Goal: Feedback & Contribution: Contribute content

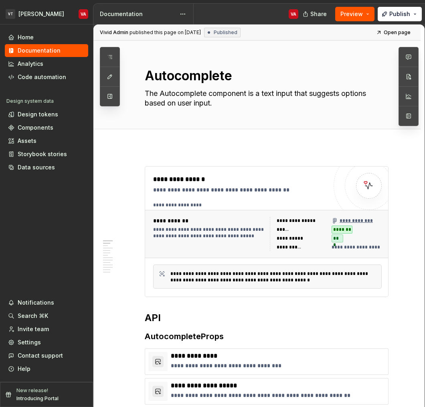
type textarea "*"
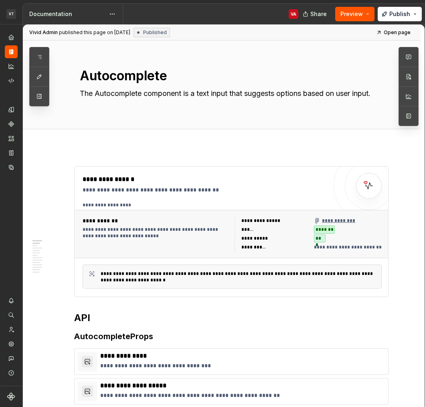
type textarea "*"
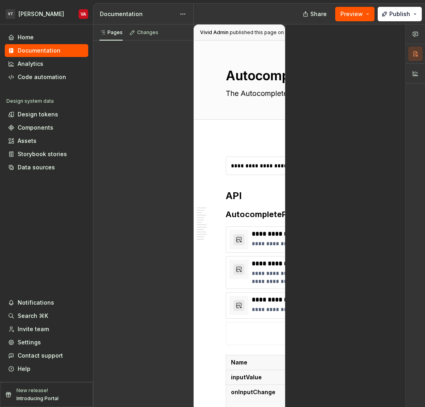
type textarea "*"
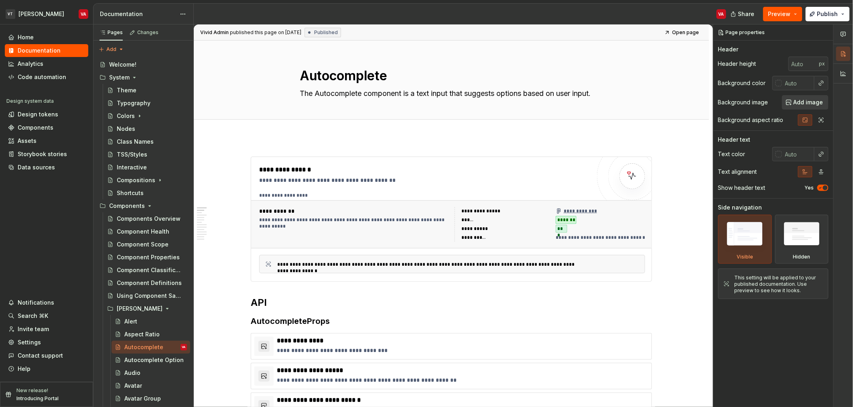
click at [314, 11] on div "VA" at bounding box center [463, 14] width 539 height 21
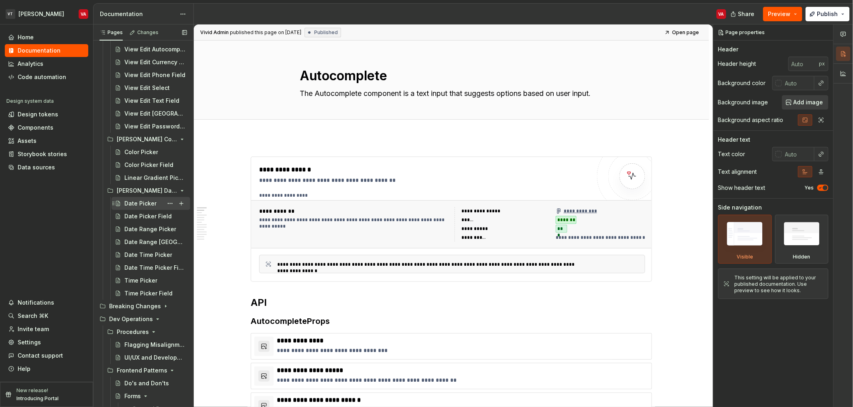
scroll to position [1890, 0]
click at [141, 148] on div "Color Picker" at bounding box center [141, 151] width 34 height 8
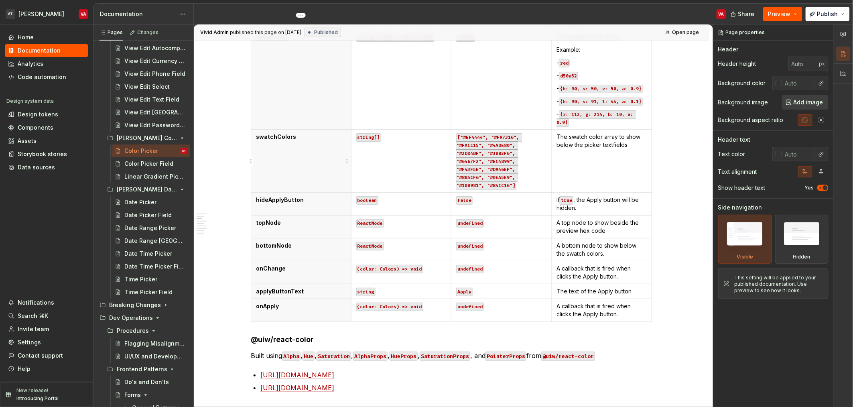
click at [315, 142] on th "swatchColors" at bounding box center [301, 160] width 100 height 63
type textarea "*"
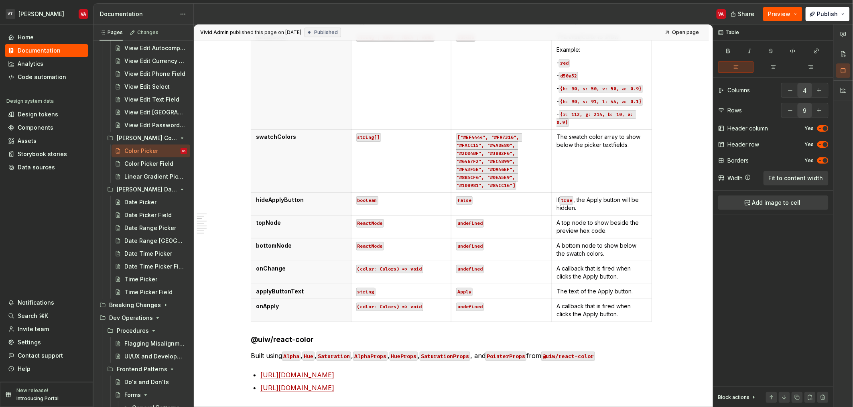
scroll to position [267, 0]
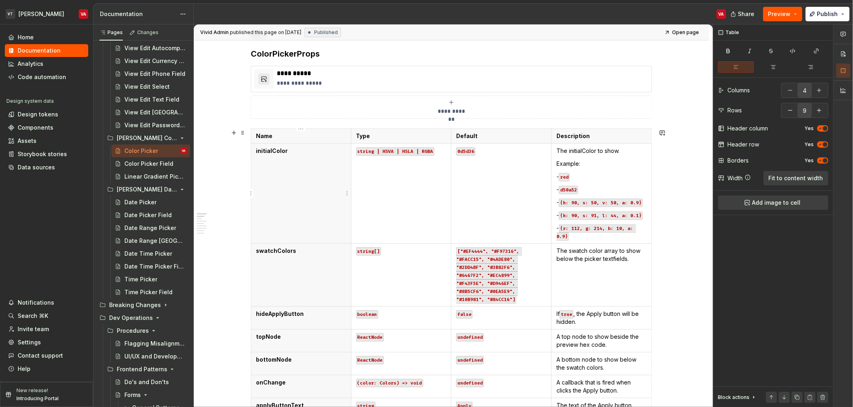
click at [304, 154] on p "initialColor" at bounding box center [301, 151] width 90 height 8
click at [577, 160] on p "Example:" at bounding box center [601, 164] width 90 height 8
click at [605, 152] on p "The initialColor to show." at bounding box center [601, 151] width 90 height 8
click at [585, 150] on p "The initialColor to show." at bounding box center [601, 151] width 90 height 8
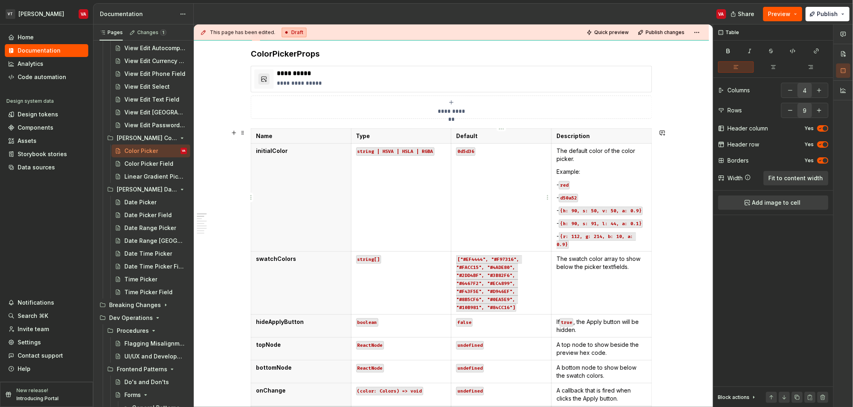
click at [462, 148] on code "0d5d36" at bounding box center [465, 151] width 19 height 8
click at [272, 153] on p "initialColor" at bounding box center [301, 151] width 90 height 8
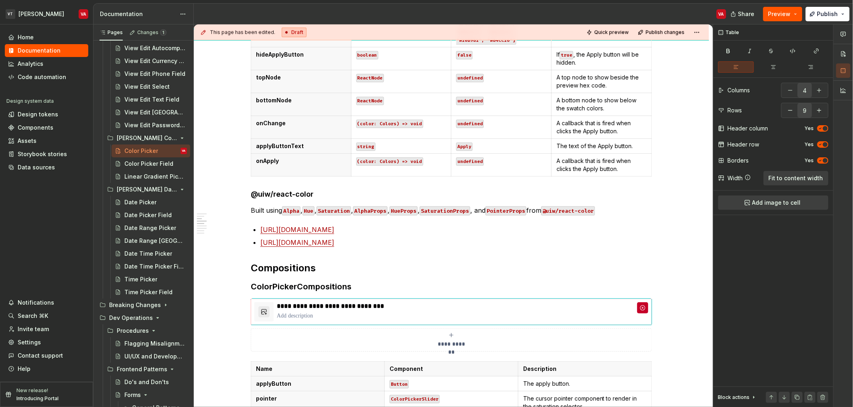
scroll to position [535, 0]
click at [330, 194] on h4 "@uiw/react-color" at bounding box center [451, 194] width 401 height 10
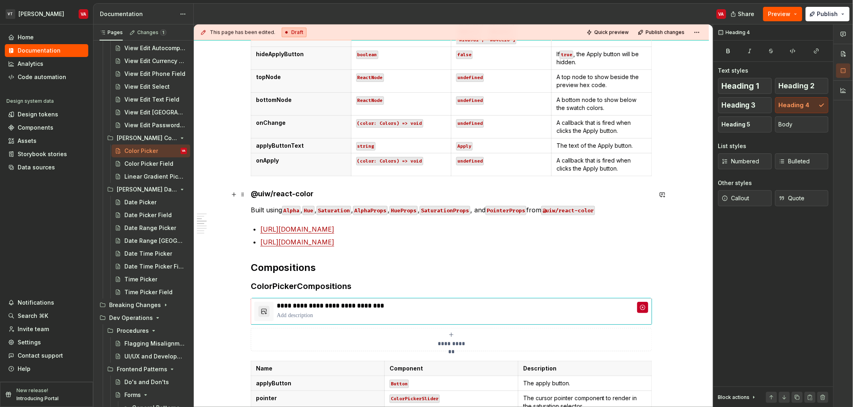
click at [253, 193] on h4 "@uiw/react-color" at bounding box center [451, 194] width 401 height 10
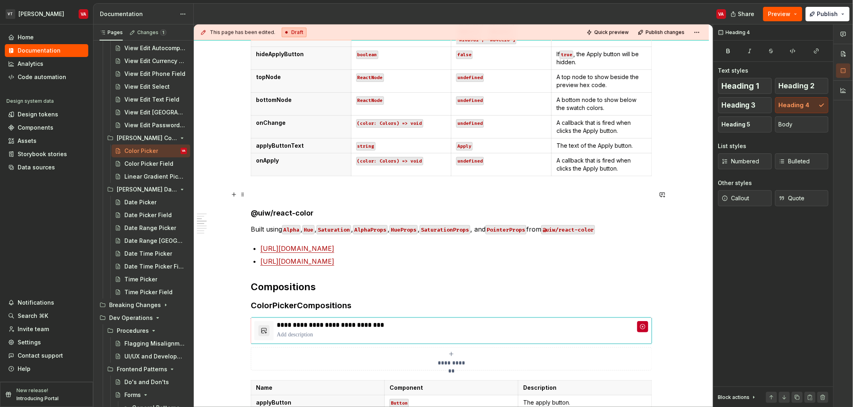
click at [258, 189] on p at bounding box center [451, 194] width 401 height 10
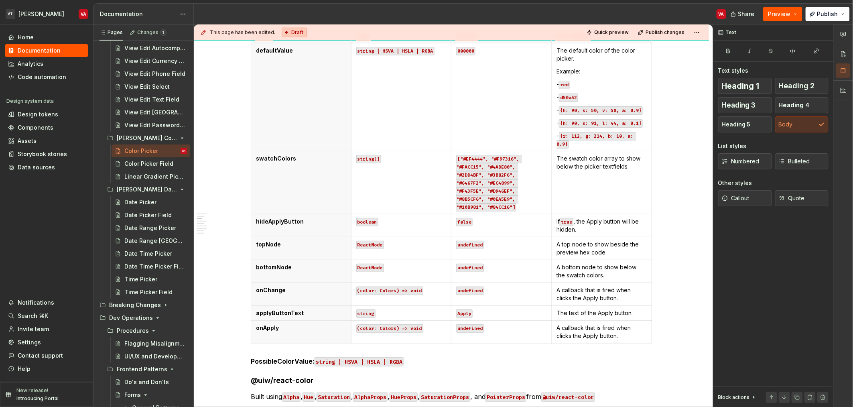
scroll to position [287, 0]
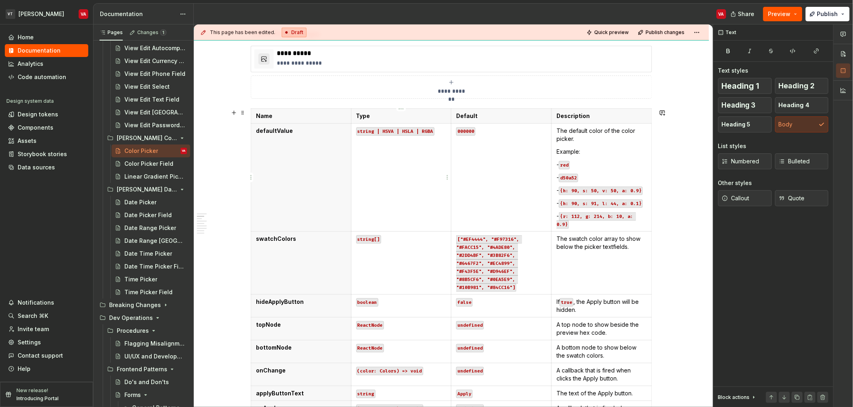
click at [431, 132] on code "string | HSVA | HSLA | RGBA" at bounding box center [395, 131] width 78 height 8
type textarea "*"
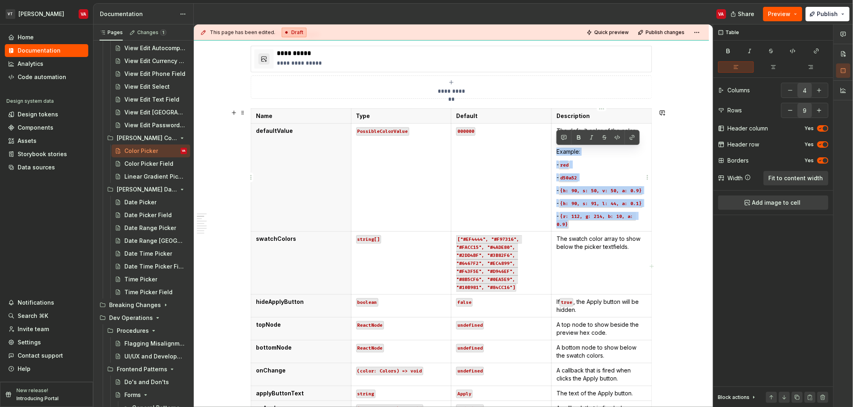
drag, startPoint x: 586, startPoint y: 226, endPoint x: 558, endPoint y: 152, distance: 79.1
click at [558, 152] on td "The default color of the color picker. Example: - red - d50a52 - {h: 90, s: 50,…" at bounding box center [602, 177] width 100 height 108
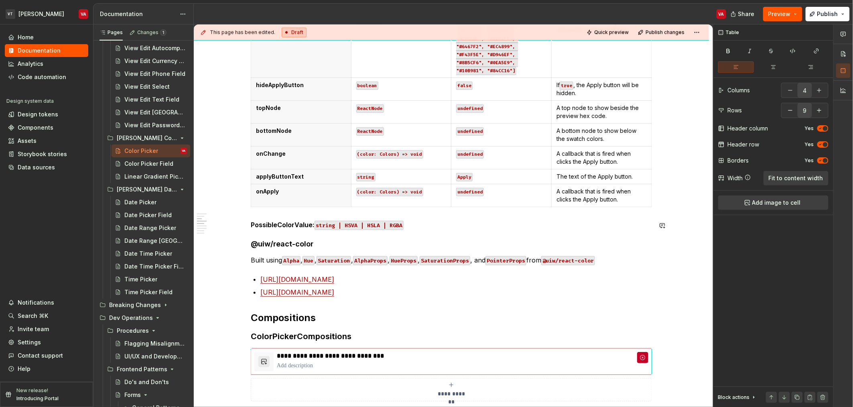
scroll to position [468, 0]
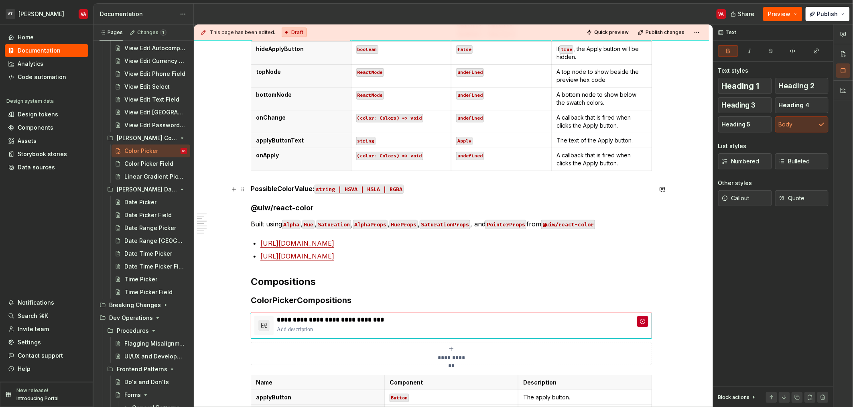
click at [262, 189] on strong "PossibleColorValue:" at bounding box center [283, 189] width 64 height 8
click at [252, 189] on strong "PossibleColorValue:" at bounding box center [283, 189] width 64 height 8
click at [416, 190] on p "PossibleColorValue: string | HSVA | HSLA | RGBA" at bounding box center [451, 189] width 401 height 10
click at [313, 189] on strong "PossibleColorValue:" at bounding box center [283, 189] width 64 height 8
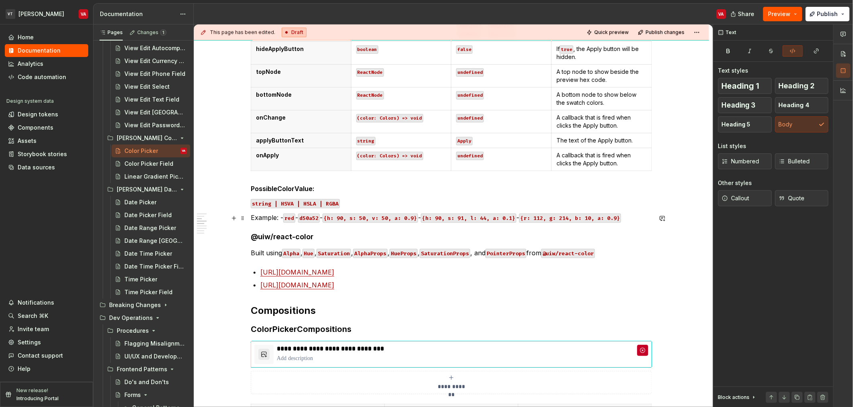
click at [272, 217] on p "Example: - red - d50a52 - {h: 90, s: 50, v: 50, a: 0.9} - {h: 90, s: 91, l: 44,…" at bounding box center [451, 218] width 401 height 10
click at [285, 187] on strong "PossibleColorValue:" at bounding box center [283, 189] width 64 height 8
click at [277, 238] on h4 "@uiw/react-color" at bounding box center [451, 237] width 401 height 10
click at [275, 187] on strong "PossibleColorValue:" at bounding box center [283, 189] width 64 height 8
click at [805, 106] on span "Heading 4" at bounding box center [794, 105] width 31 height 8
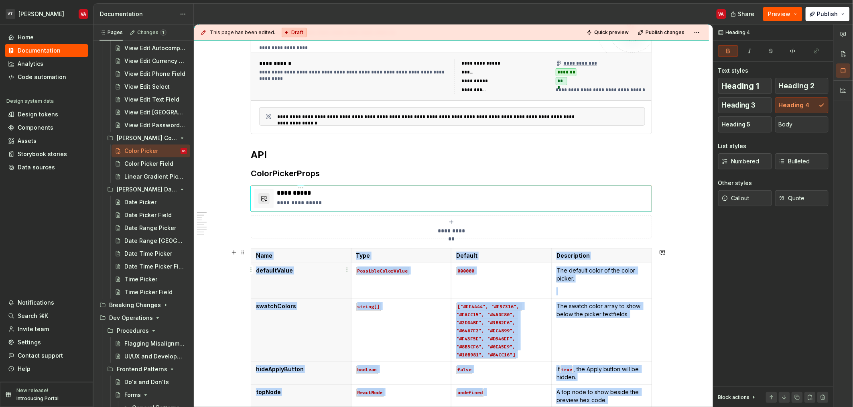
scroll to position [147, 0]
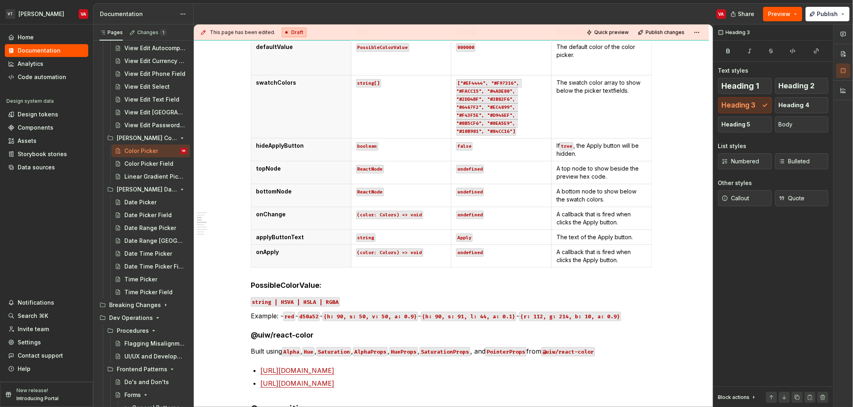
scroll to position [394, 0]
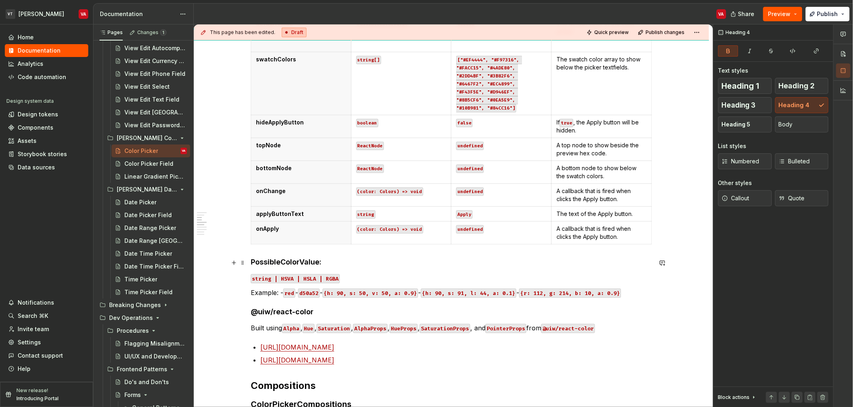
click at [298, 259] on strong "PossibleColorValue:" at bounding box center [286, 262] width 71 height 8
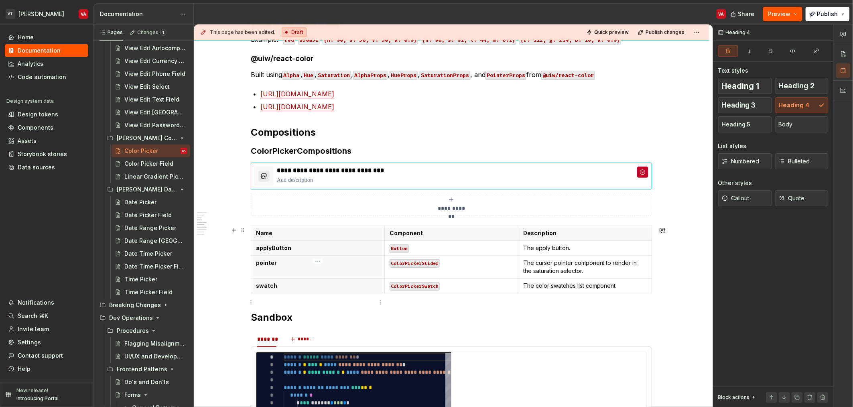
scroll to position [648, 0]
click at [251, 269] on html "VT [PERSON_NAME] VA Home Documentation Analytics Code automation Design system …" at bounding box center [426, 203] width 853 height 407
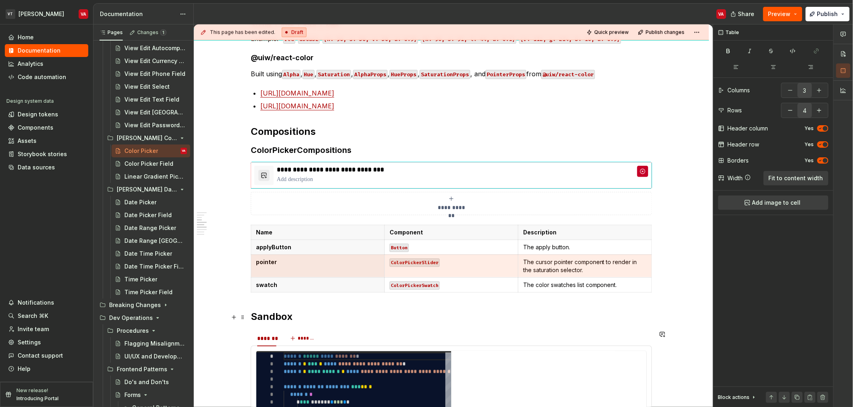
drag, startPoint x: 273, startPoint y: 348, endPoint x: 221, endPoint y: 299, distance: 71.5
click at [220, 302] on html "VT [PERSON_NAME] VA Home Documentation Analytics Code automation Design system …" at bounding box center [426, 203] width 853 height 407
click at [249, 267] on html "VT [PERSON_NAME] VA Home Documentation Analytics Code automation Design system …" at bounding box center [426, 203] width 853 height 407
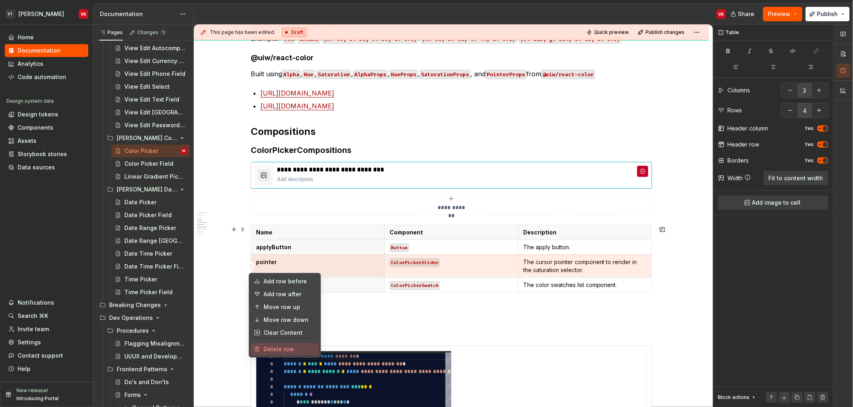
click at [277, 351] on div "Delete row" at bounding box center [290, 349] width 52 height 8
type input "3"
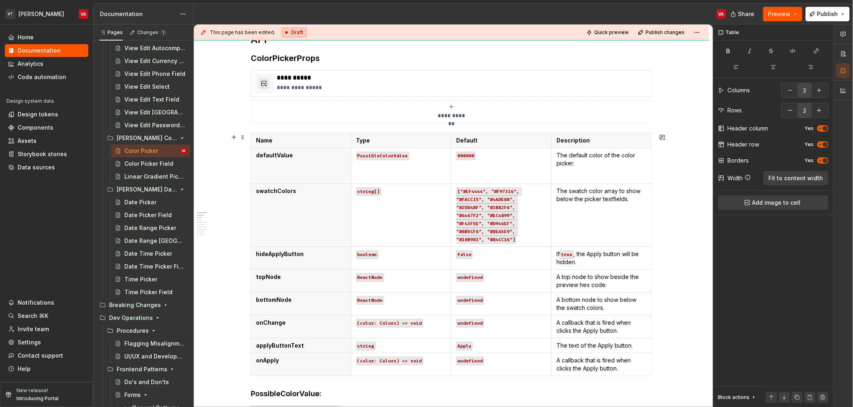
scroll to position [267, 0]
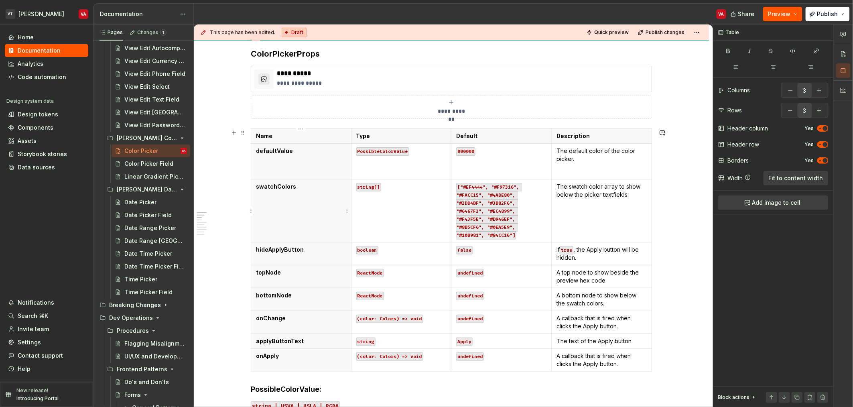
type input "4"
click at [276, 189] on p "swatchColors" at bounding box center [301, 187] width 90 height 8
click at [271, 249] on p "hideApplyButton" at bounding box center [301, 249] width 90 height 8
click at [273, 247] on p "hideApplyButton" at bounding box center [301, 249] width 90 height 8
click at [266, 275] on p "topNode" at bounding box center [301, 272] width 90 height 8
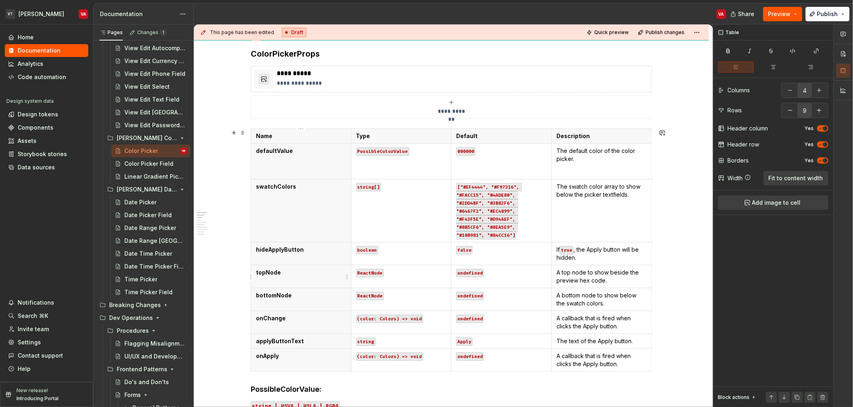
click at [251, 276] on html "VT [PERSON_NAME] VA Home Documentation Analytics Code automation Design system …" at bounding box center [426, 203] width 853 height 407
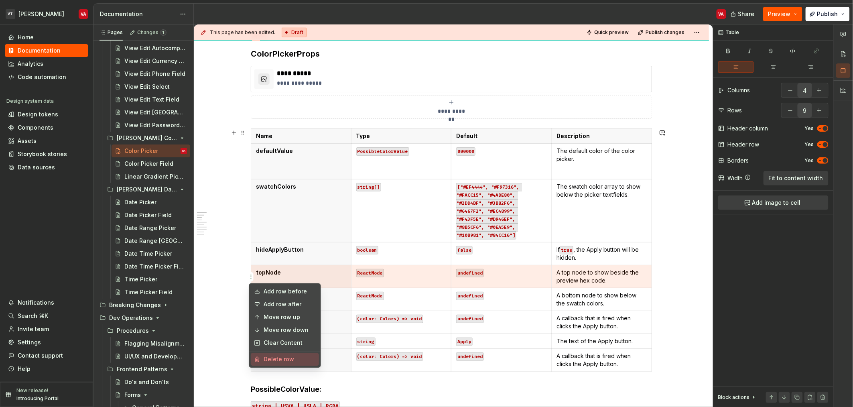
click at [270, 364] on div "Delete row" at bounding box center [285, 359] width 68 height 13
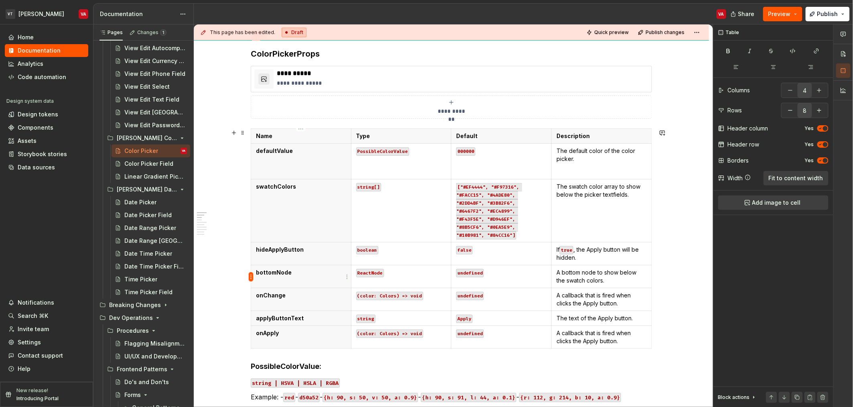
click at [252, 276] on html "VT [PERSON_NAME] VA Home Documentation Analytics Code automation Design system …" at bounding box center [426, 203] width 853 height 407
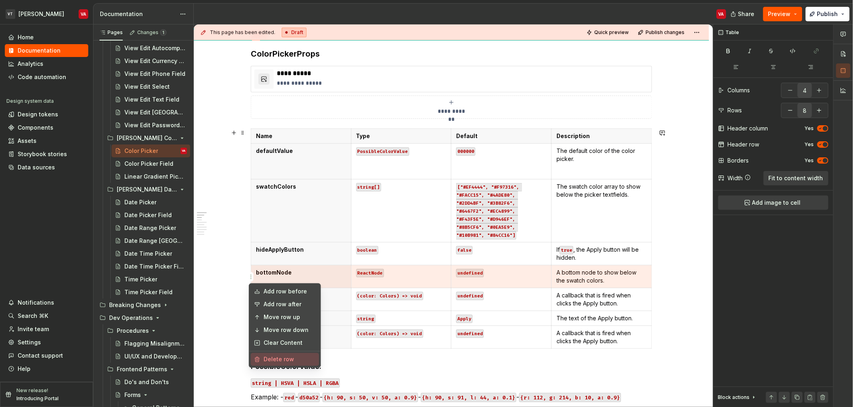
click at [269, 359] on div "Delete row" at bounding box center [290, 359] width 52 height 8
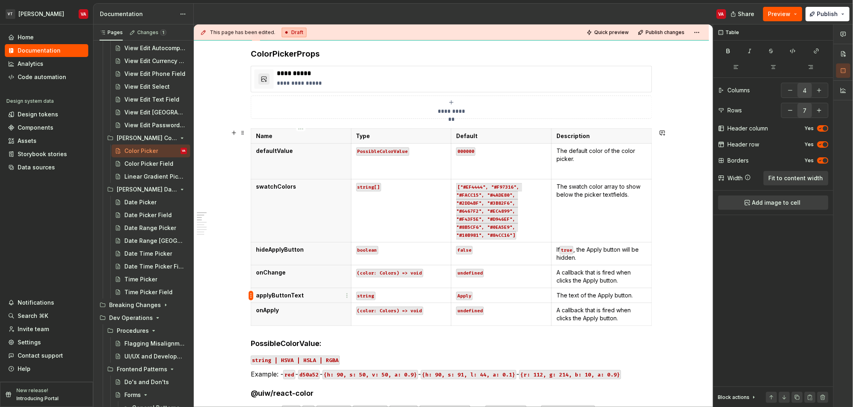
click at [250, 292] on html "VT [PERSON_NAME] VA Home Documentation Analytics Code automation Design system …" at bounding box center [426, 203] width 853 height 407
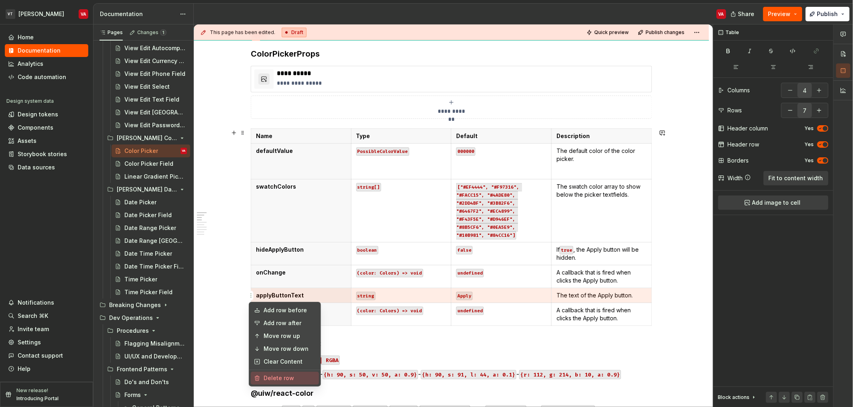
click at [275, 379] on div "Delete row" at bounding box center [290, 378] width 52 height 8
type input "6"
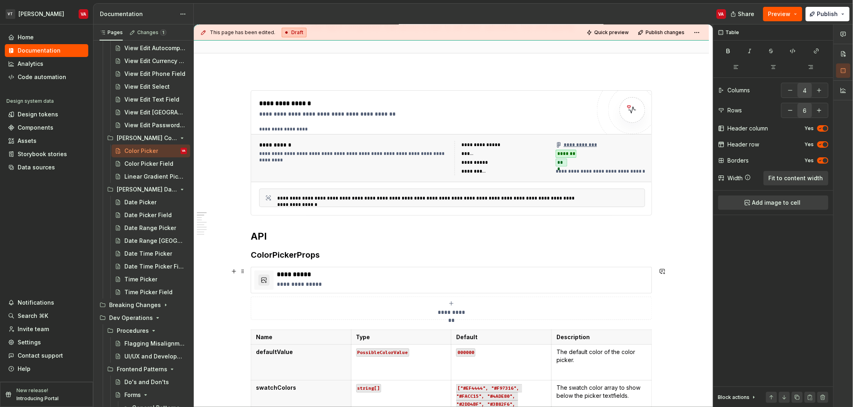
scroll to position [67, 0]
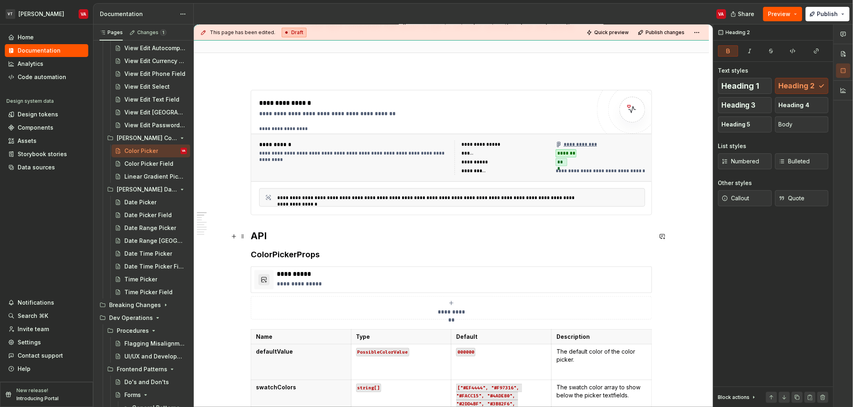
click at [260, 239] on strong "API" at bounding box center [259, 236] width 16 height 12
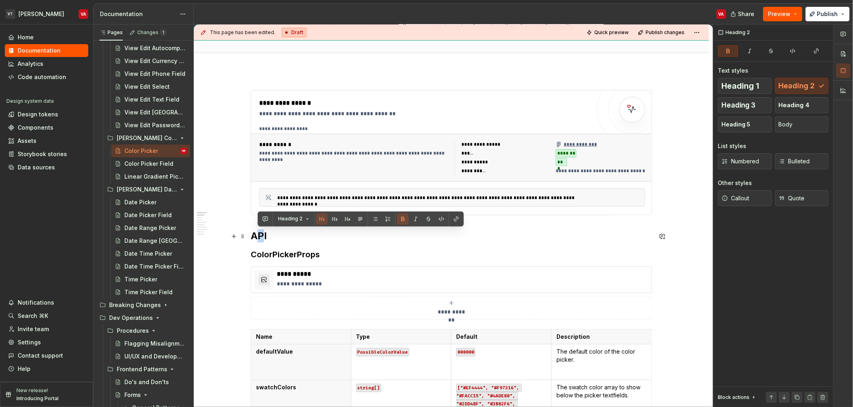
drag, startPoint x: 262, startPoint y: 237, endPoint x: 256, endPoint y: 237, distance: 6.4
click at [256, 237] on strong "API" at bounding box center [259, 236] width 16 height 12
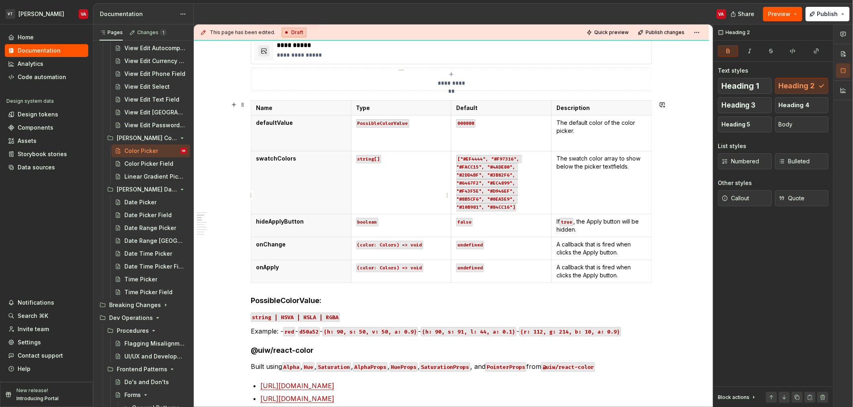
scroll to position [294, 0]
click at [369, 160] on code "string[]" at bounding box center [368, 160] width 25 height 8
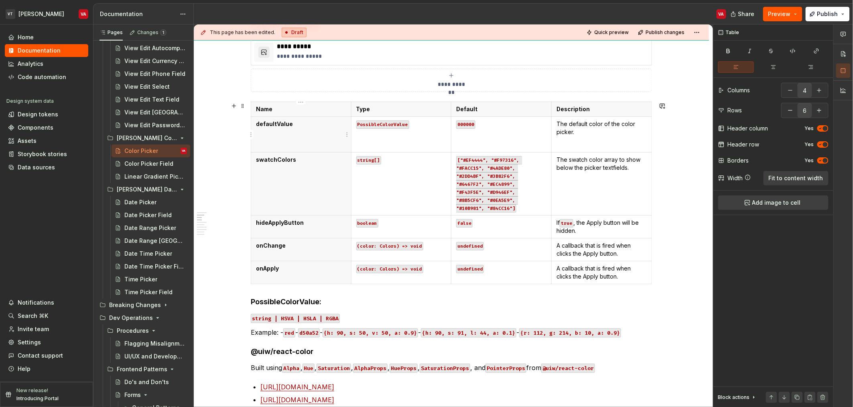
click at [264, 128] on th "defaultValue" at bounding box center [301, 134] width 100 height 36
click at [250, 133] on html "VT [PERSON_NAME] VA Home Documentation Analytics Code automation Design system …" at bounding box center [426, 203] width 853 height 407
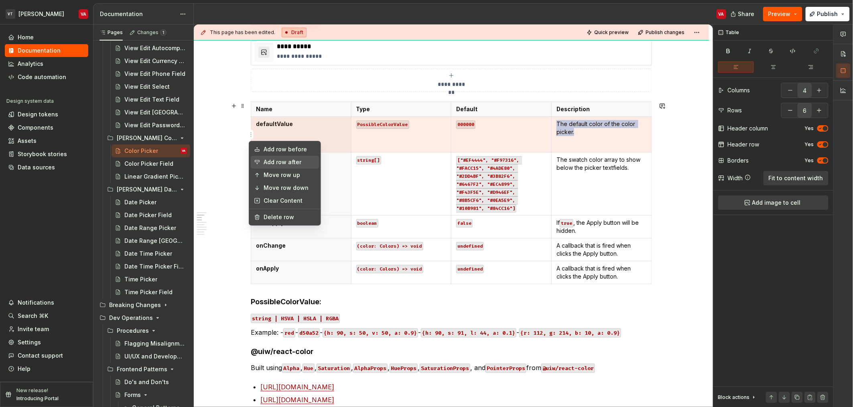
click at [281, 165] on div "Add row after" at bounding box center [290, 162] width 52 height 8
type input "7"
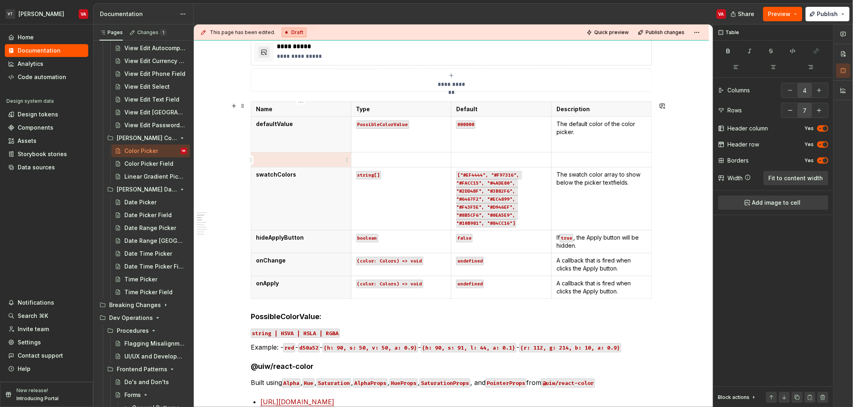
click at [276, 161] on p at bounding box center [301, 160] width 90 height 8
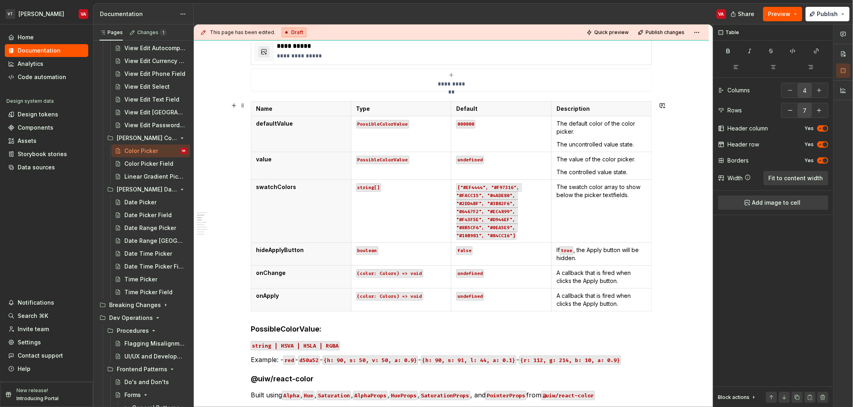
scroll to position [301, 0]
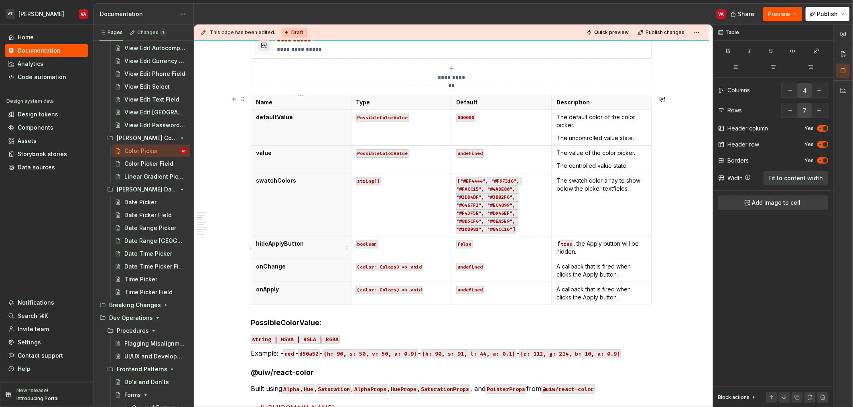
click at [315, 243] on p "hideApplyButton" at bounding box center [301, 243] width 90 height 8
click at [829, 11] on span "Publish" at bounding box center [827, 14] width 21 height 8
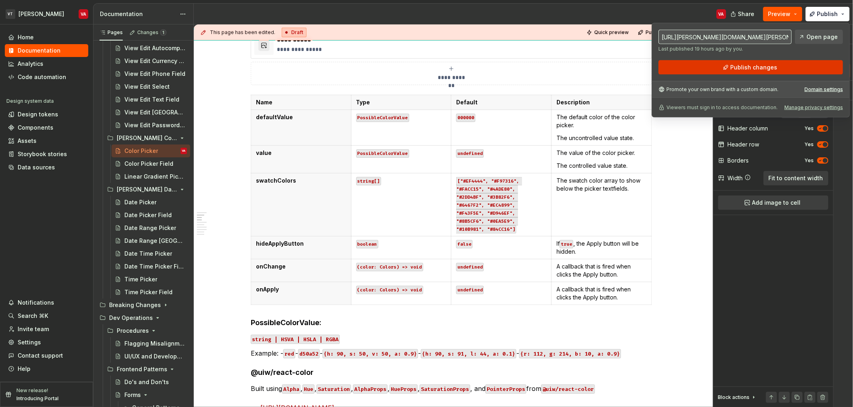
click at [772, 69] on span "Publish changes" at bounding box center [753, 67] width 47 height 8
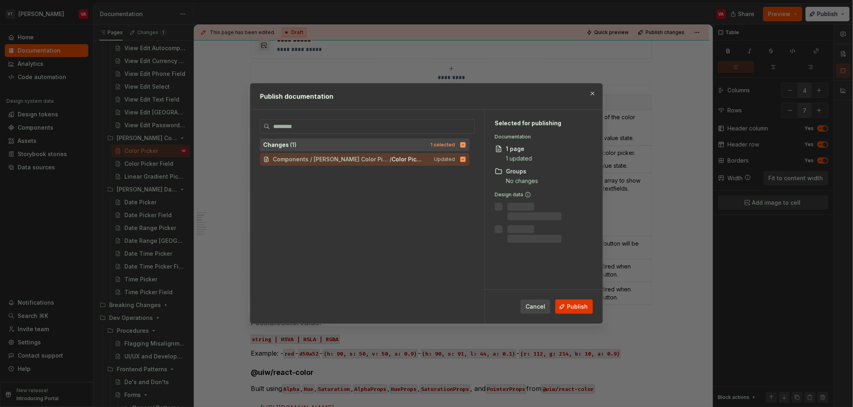
click at [570, 305] on span "Publish" at bounding box center [577, 306] width 21 height 8
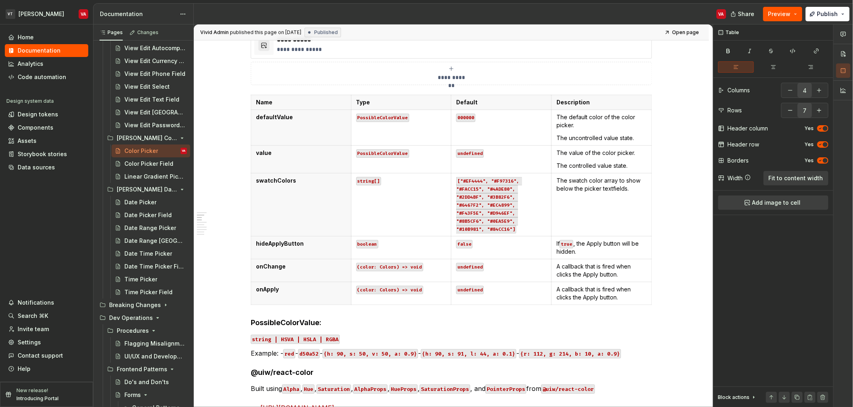
type textarea "*"
